Goal: Information Seeking & Learning: Understand process/instructions

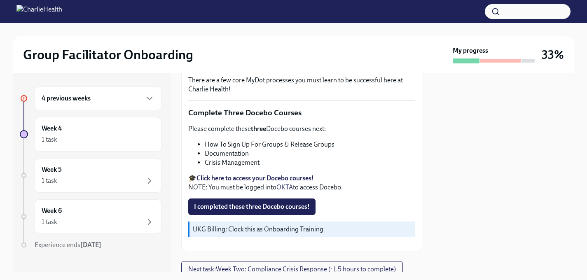
scroll to position [312, 0]
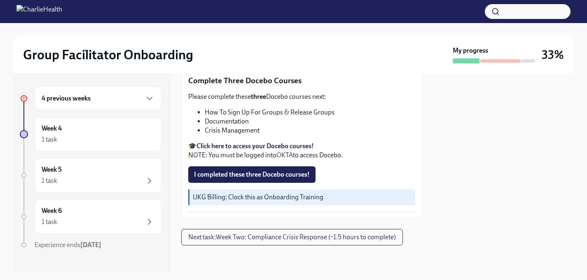
click at [110, 106] on div "4 previous weeks" at bounding box center [98, 98] width 127 height 24
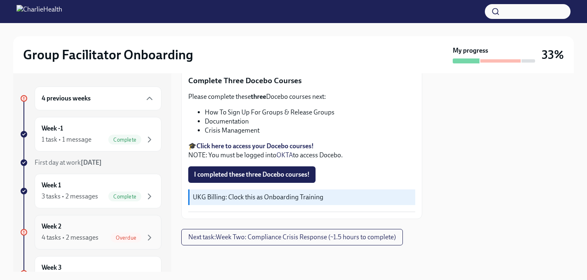
click at [98, 236] on div "4 tasks • 2 messages Overdue" at bounding box center [98, 238] width 113 height 10
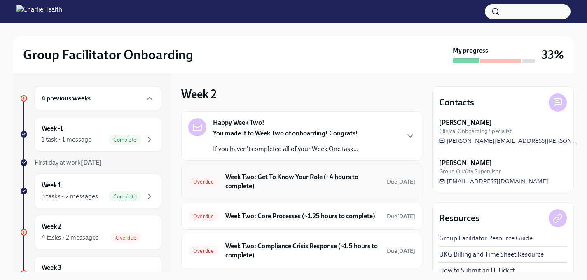
click at [257, 166] on div "Overdue Week Two: Get To Know Your Role (~4 hours to complete) Due [DATE]" at bounding box center [301, 181] width 241 height 35
click at [257, 188] on h6 "Week Two: Get To Know Your Role (~4 hours to complete)" at bounding box center [302, 182] width 155 height 18
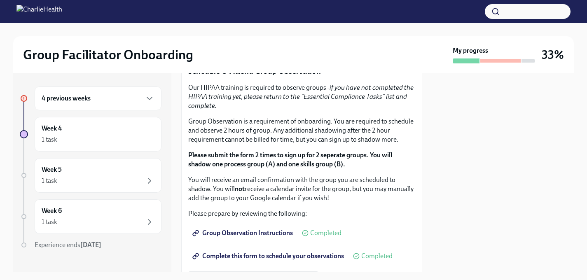
scroll to position [453, 0]
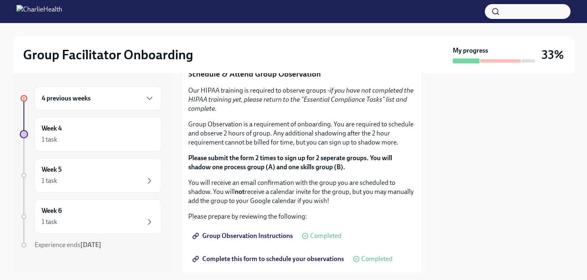
click at [262, 51] on span "I completed these three Docebo courses!" at bounding box center [252, 47] width 116 height 8
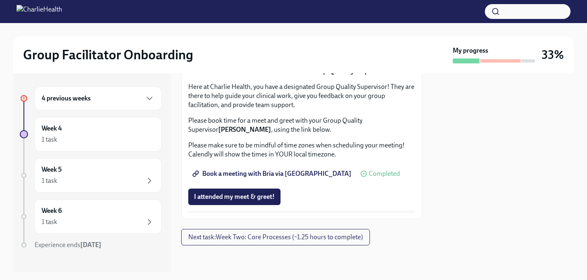
scroll to position [862, 0]
click at [253, 243] on button "Next task : Week Two: Core Processes (~1.25 hours to complete)" at bounding box center [275, 237] width 189 height 16
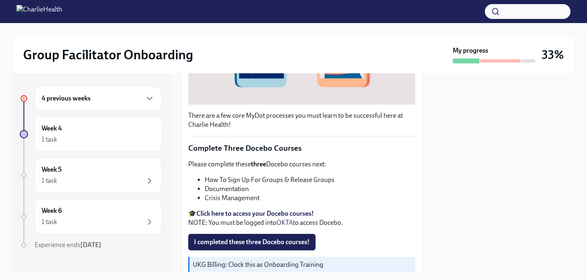
scroll to position [252, 0]
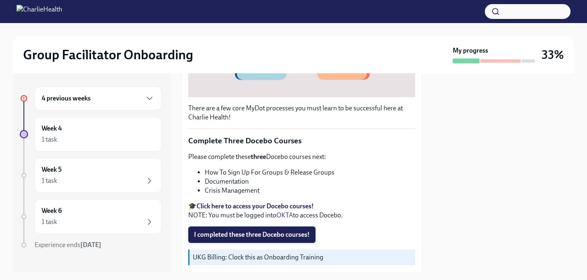
click at [260, 230] on button "I completed these three Docebo courses!" at bounding box center [251, 235] width 127 height 16
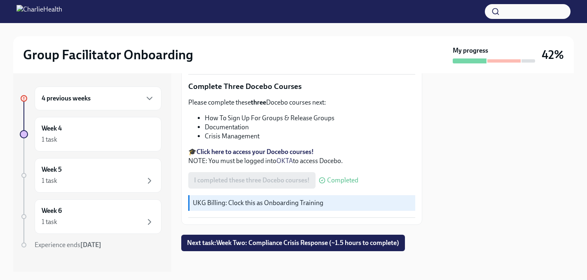
scroll to position [312, 0]
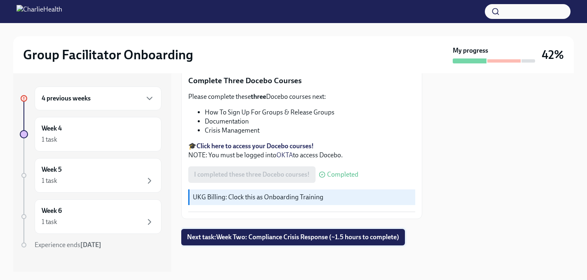
click at [268, 234] on span "Next task : Week Two: Compliance Crisis Response (~1.5 hours to complete)" at bounding box center [293, 237] width 212 height 8
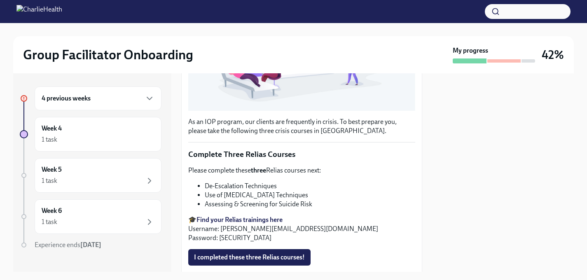
scroll to position [226, 0]
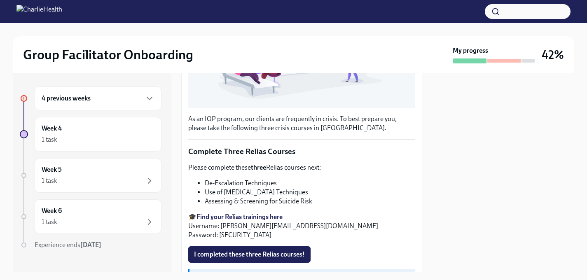
click at [253, 216] on strong "Find your Relias trainings here" at bounding box center [239, 217] width 86 height 8
click at [233, 185] on li "De-Escalation Techniques" at bounding box center [310, 183] width 210 height 9
copy ul "De-Escalation Techniques"
